Goal: Transaction & Acquisition: Purchase product/service

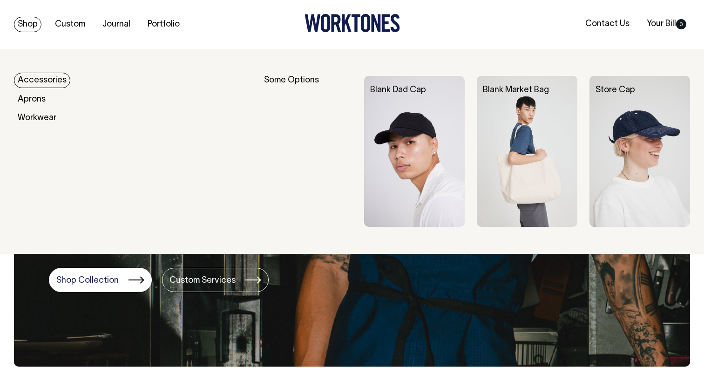
click at [28, 22] on link "Shop" at bounding box center [27, 24] width 27 height 15
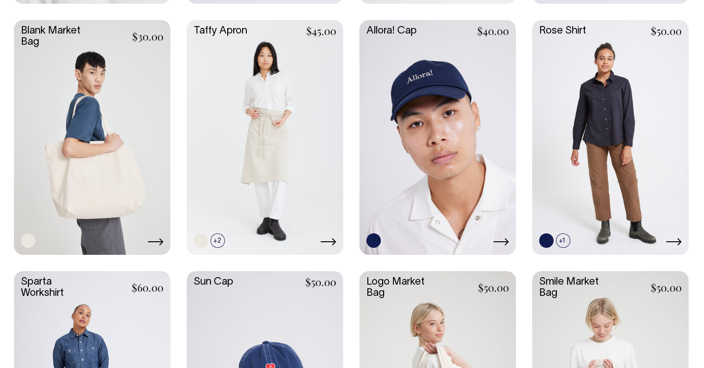
scroll to position [1259, 0]
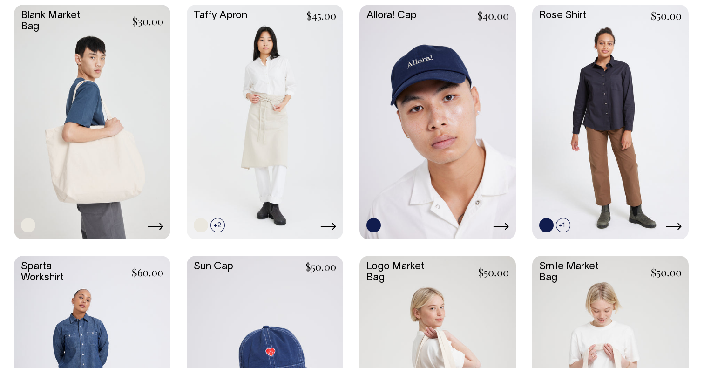
click at [101, 154] on link at bounding box center [92, 121] width 156 height 233
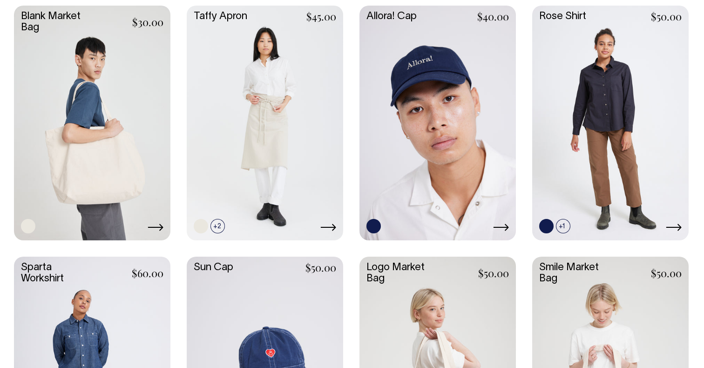
scroll to position [1273, 0]
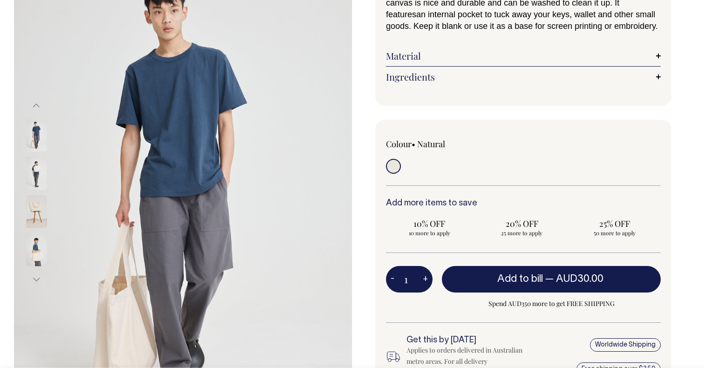
scroll to position [110, 0]
click at [37, 257] on img at bounding box center [36, 249] width 21 height 33
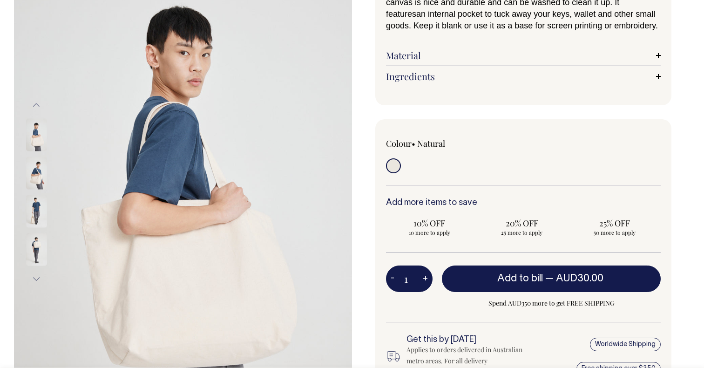
click at [33, 243] on img at bounding box center [36, 249] width 21 height 33
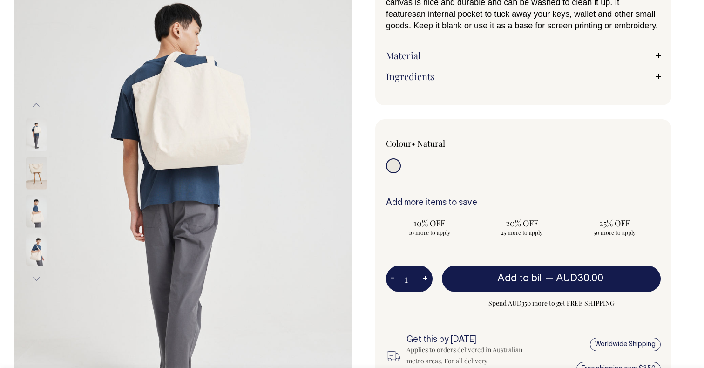
click at [37, 142] on div at bounding box center [49, 115] width 47 height 534
click at [36, 220] on img at bounding box center [36, 211] width 21 height 33
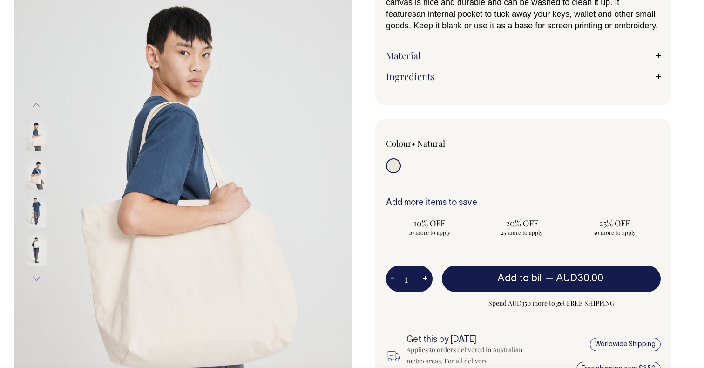
click at [35, 244] on img at bounding box center [36, 249] width 21 height 33
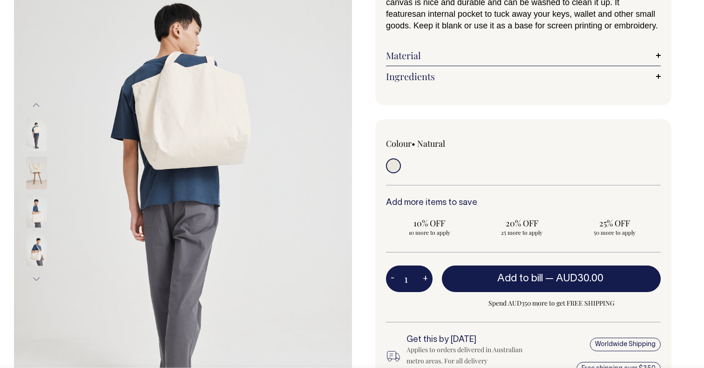
click at [36, 255] on img at bounding box center [36, 249] width 21 height 33
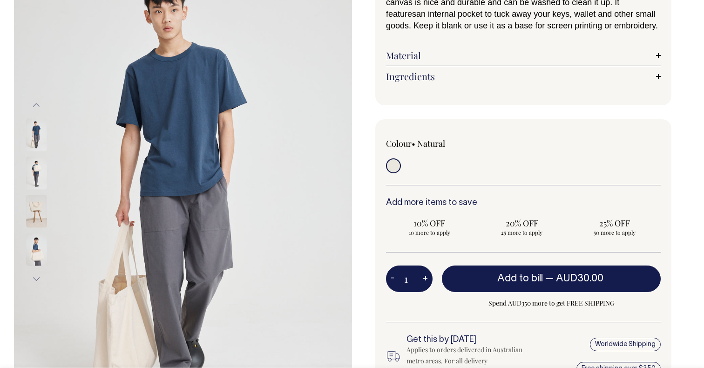
click at [35, 279] on button "Next" at bounding box center [36, 278] width 14 height 21
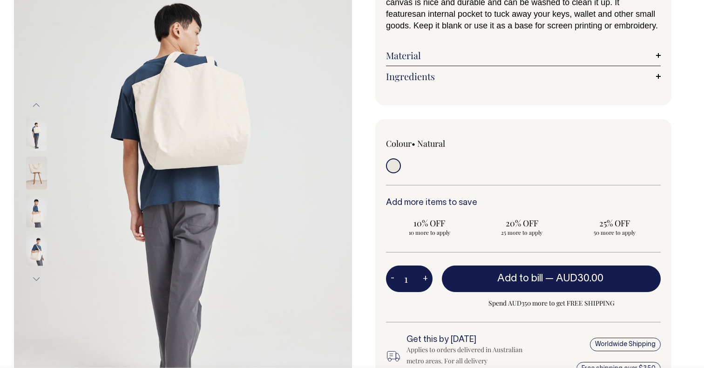
click at [35, 279] on button "Next" at bounding box center [36, 278] width 14 height 21
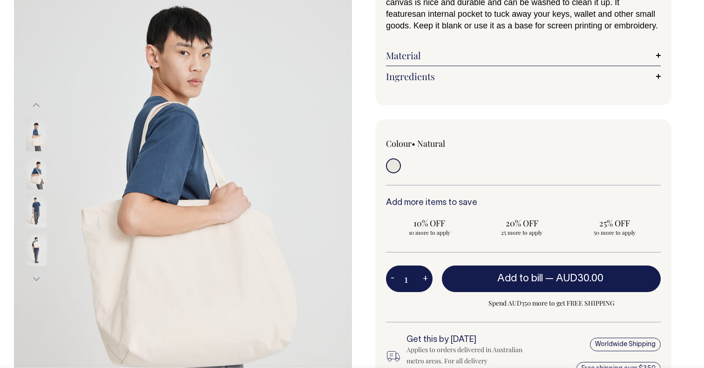
click at [34, 276] on button "Next" at bounding box center [36, 278] width 14 height 21
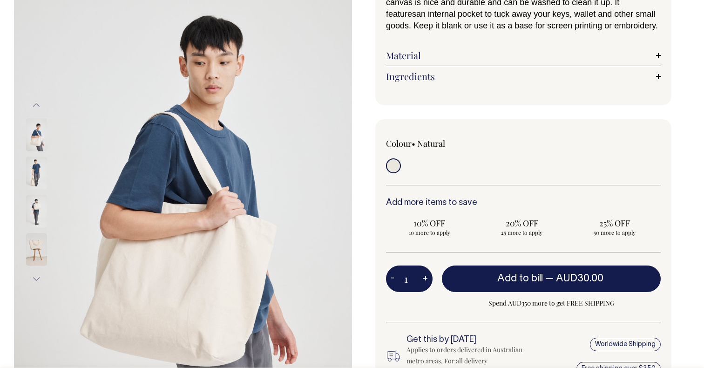
click at [35, 243] on img at bounding box center [36, 249] width 21 height 33
click at [36, 244] on img at bounding box center [36, 249] width 21 height 33
